Goal: Task Accomplishment & Management: Manage account settings

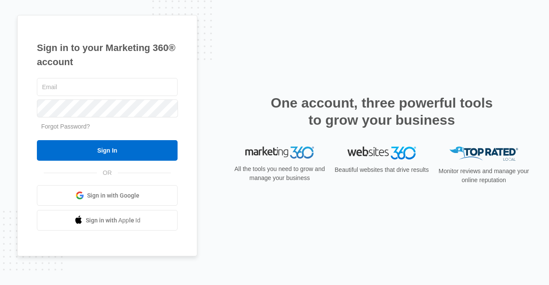
click at [125, 192] on span "Sign in with Google" at bounding box center [113, 195] width 52 height 9
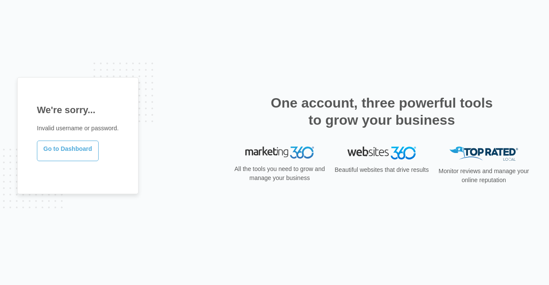
click at [71, 141] on link "Go to Dashboard" at bounding box center [68, 151] width 62 height 21
